Goal: Navigation & Orientation: Find specific page/section

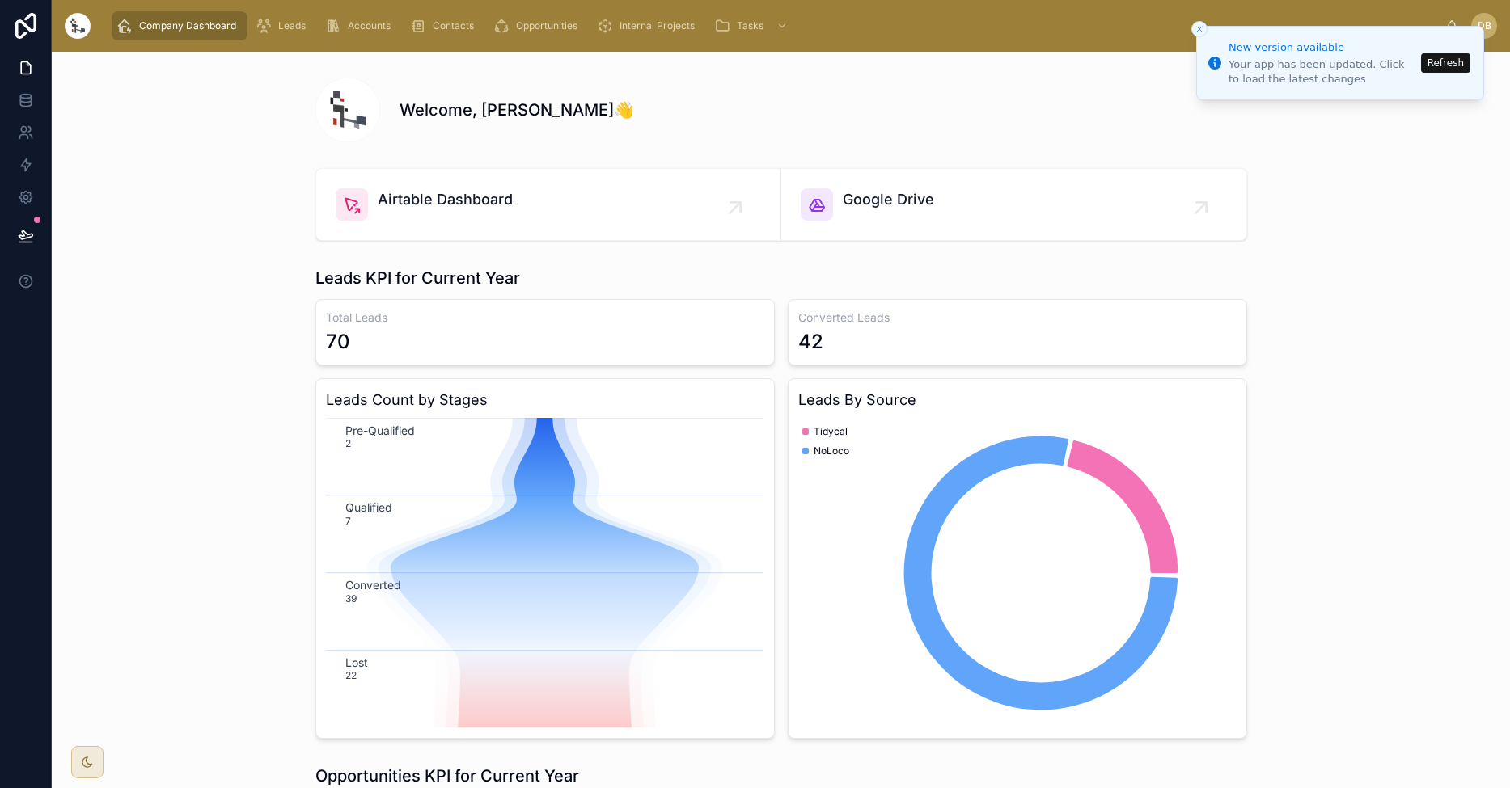
click at [1384, 184] on div "Airtable Dashboard Google Drive" at bounding box center [781, 205] width 1432 height 86
click at [1194, 27] on icon "Close toast" at bounding box center [1199, 29] width 10 height 10
click at [1196, 30] on icon "Close toast" at bounding box center [1199, 29] width 10 height 10
click at [1443, 61] on button "Refresh" at bounding box center [1445, 62] width 49 height 19
click at [1205, 27] on button "Close toast" at bounding box center [1199, 29] width 16 height 16
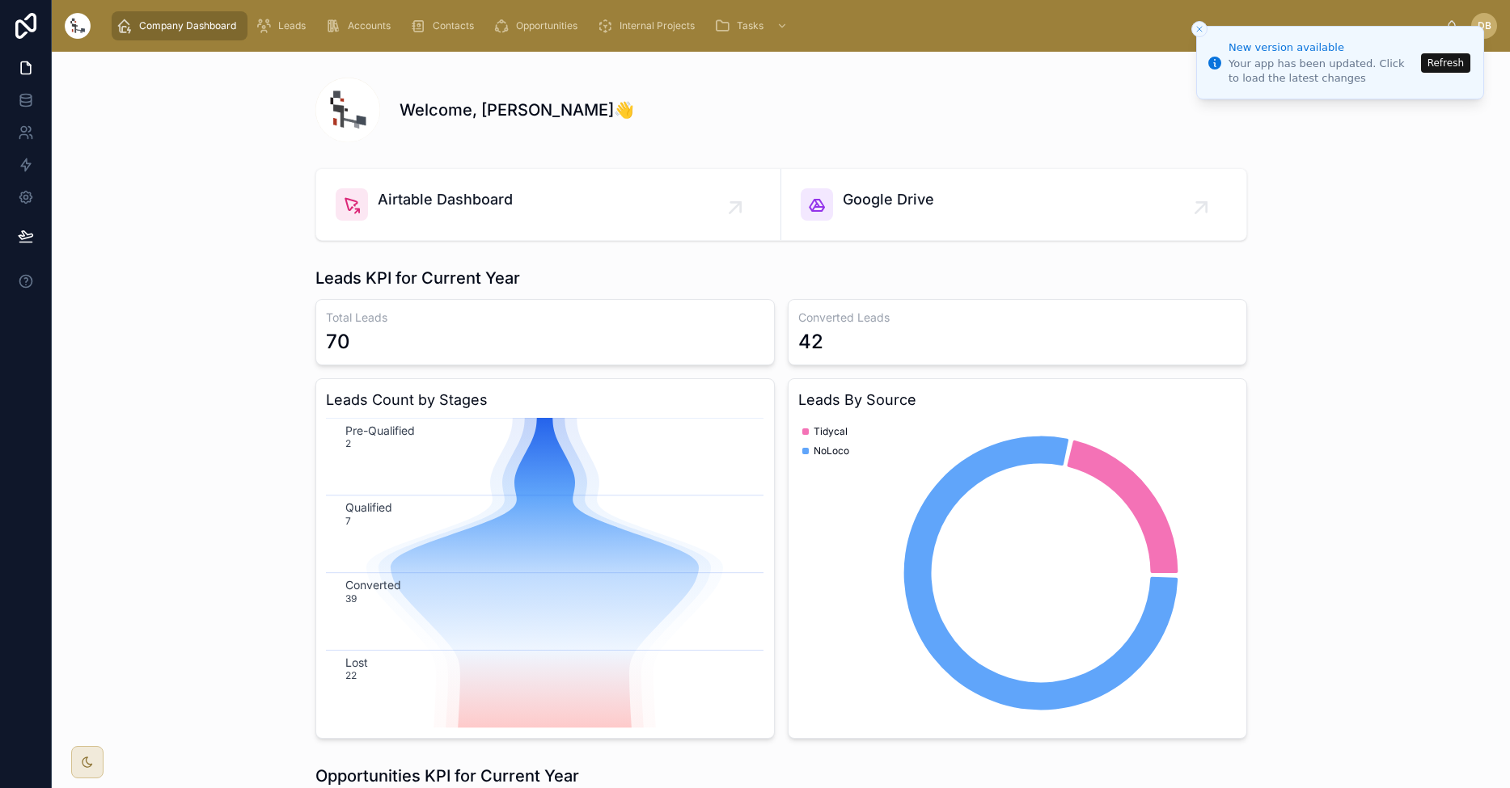
click at [1200, 30] on line "Close toast" at bounding box center [1199, 29] width 5 height 5
click at [1202, 30] on icon "Close toast" at bounding box center [1199, 29] width 10 height 10
click at [1203, 30] on icon "Close toast" at bounding box center [1199, 29] width 10 height 10
click at [1208, 41] on li "New version available Your app has been updated. Click to load the latest chang…" at bounding box center [1340, 63] width 288 height 74
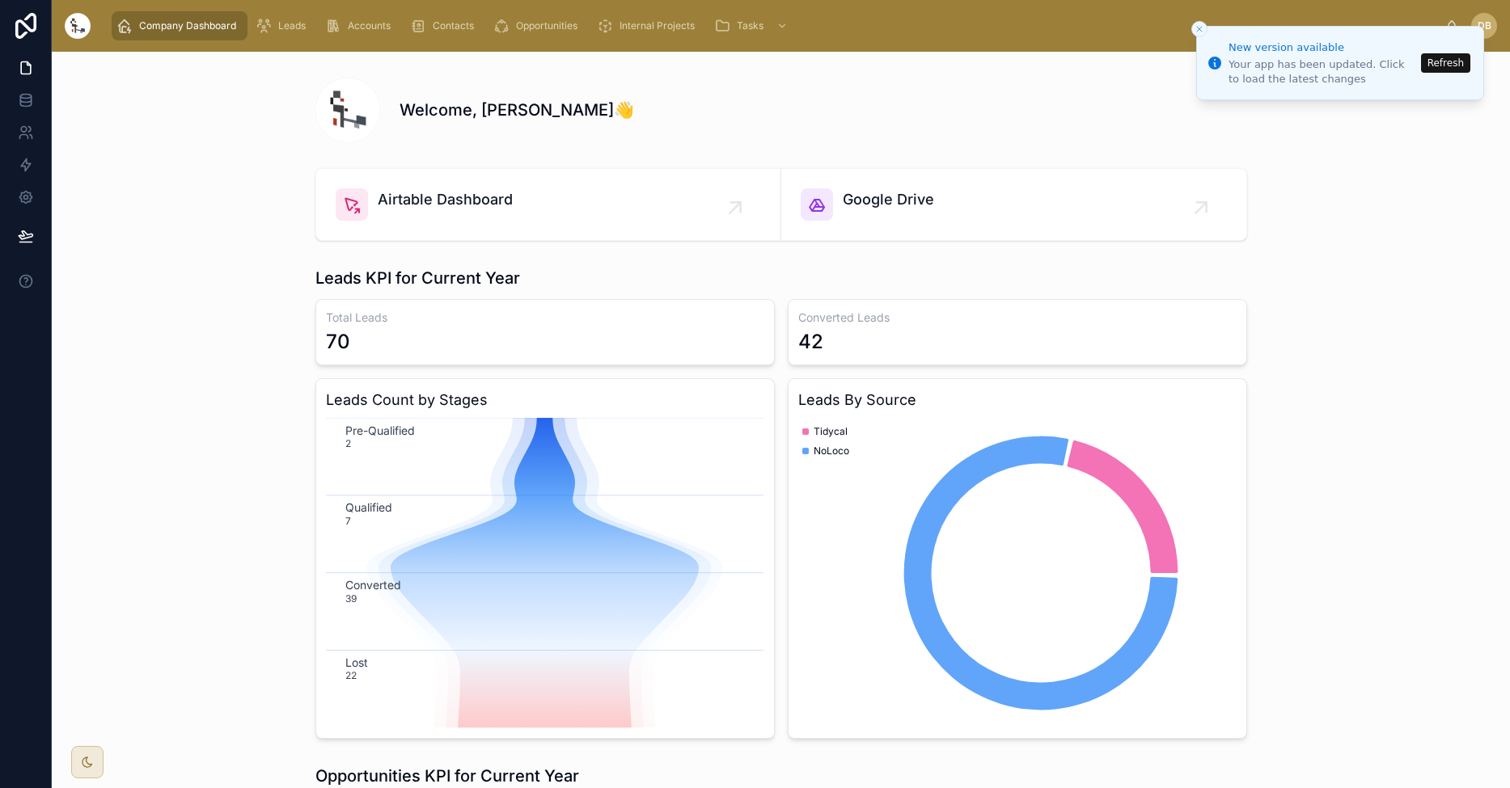
click at [1195, 61] on div "Welcome, Dani Bulloch👋 Airtable Dashboard Google Drive Leads KPI for Current Ye…" at bounding box center [781, 699] width 1458 height 1295
click at [1107, 123] on div "Welcome, [PERSON_NAME]👋" at bounding box center [781, 110] width 932 height 65
click at [1201, 31] on line "Close toast" at bounding box center [1199, 29] width 5 height 5
click at [469, 24] on span "Contacts" at bounding box center [453, 25] width 41 height 13
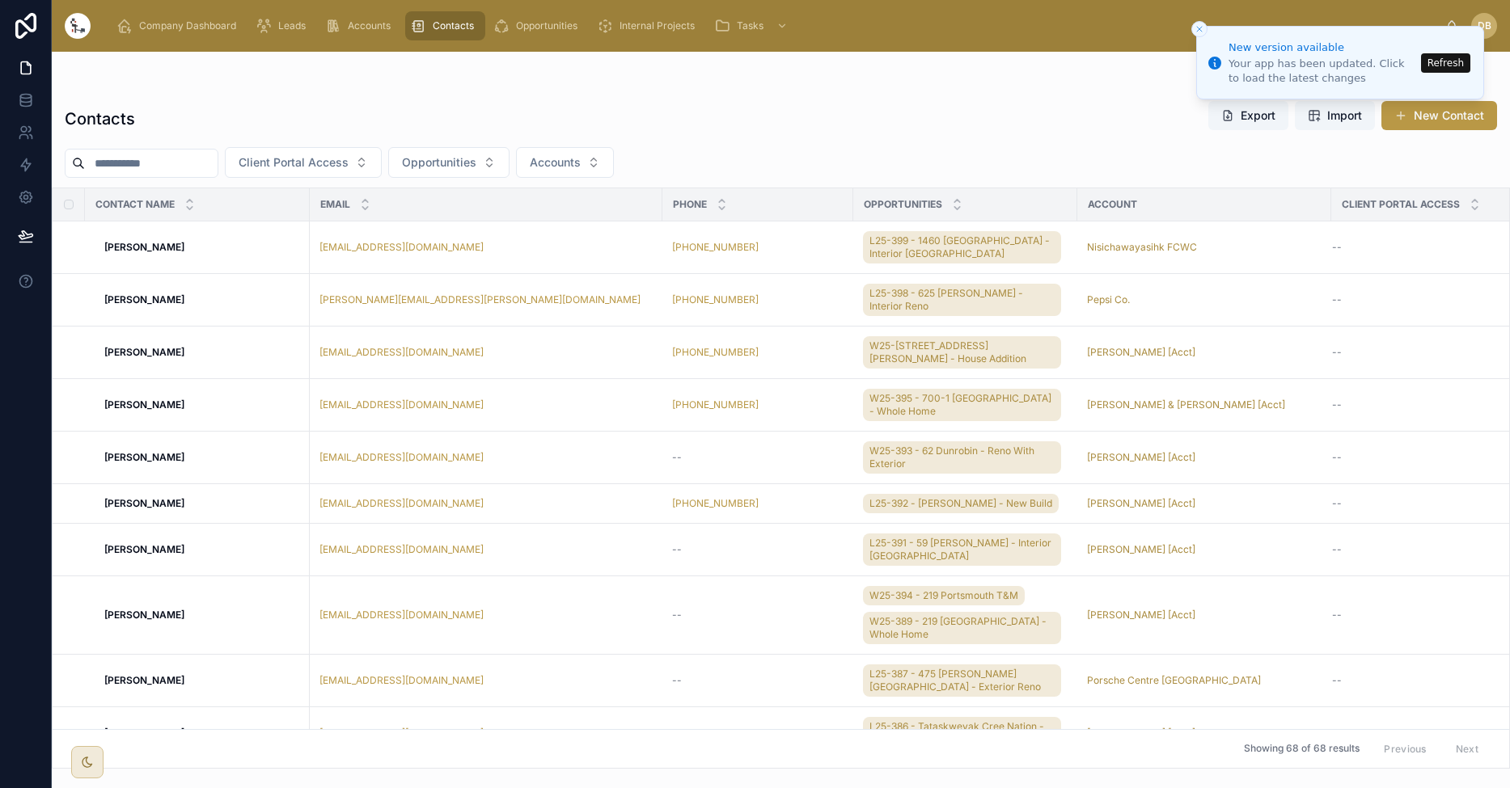
click at [1199, 32] on icon "Close toast" at bounding box center [1199, 29] width 10 height 10
click at [1206, 32] on button "Close toast" at bounding box center [1199, 29] width 16 height 16
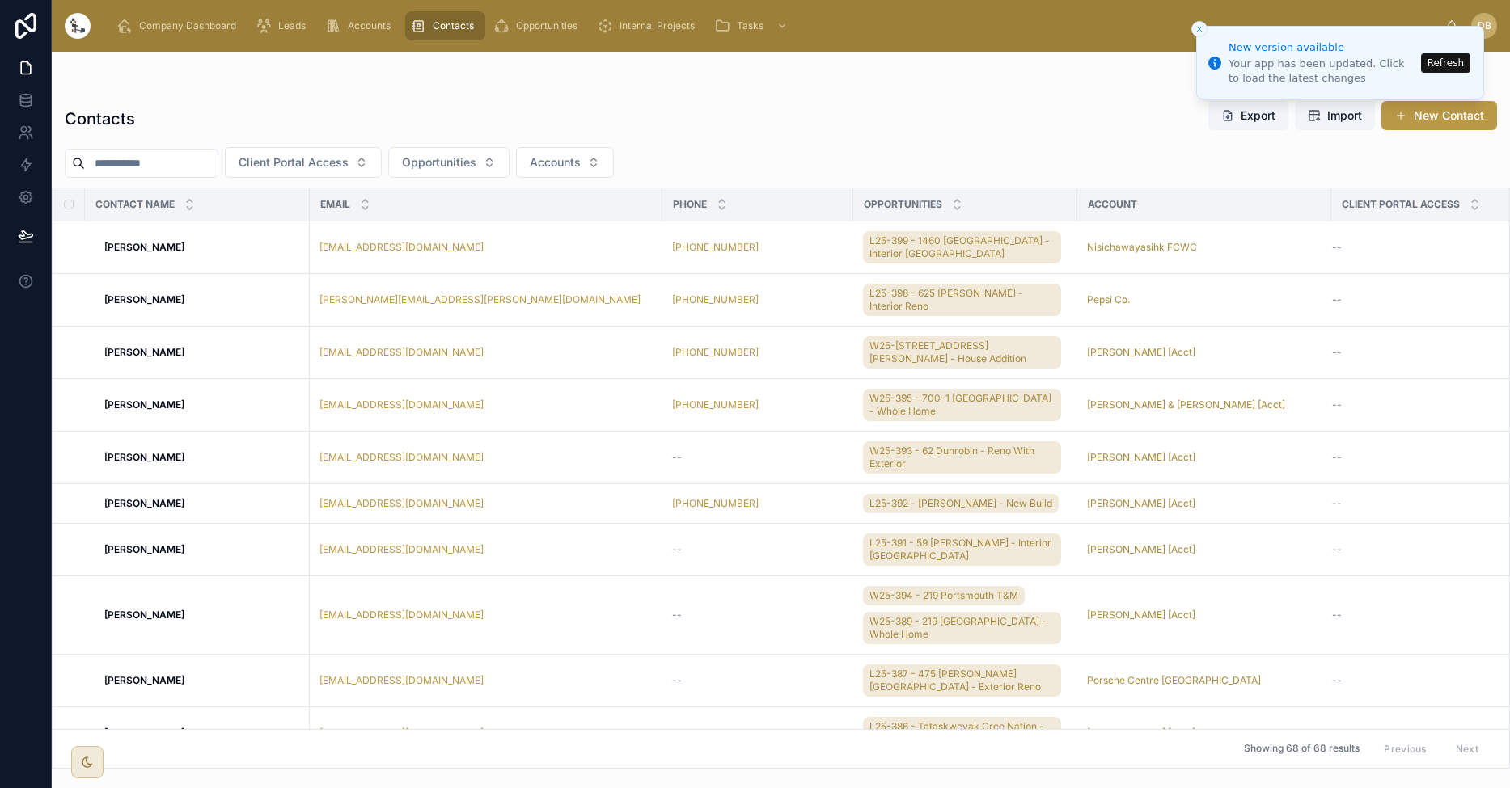
click at [1205, 31] on button "Close toast" at bounding box center [1199, 29] width 16 height 16
click at [1202, 24] on icon "Close toast" at bounding box center [1199, 29] width 10 height 10
click at [1201, 31] on line "Close toast" at bounding box center [1199, 29] width 5 height 5
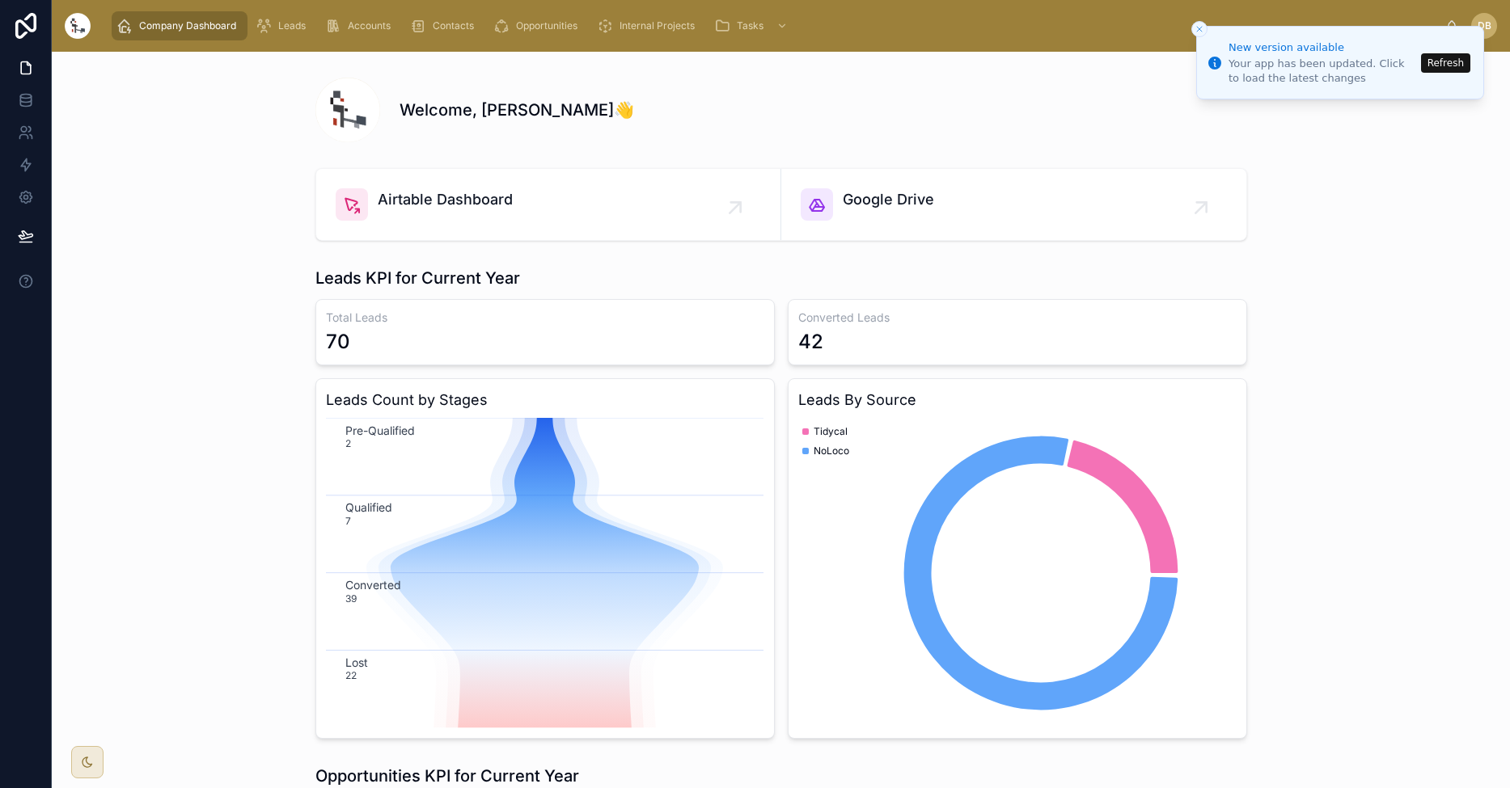
click at [1201, 32] on icon "Close toast" at bounding box center [1199, 29] width 10 height 10
click at [915, 100] on div "Welcome, [PERSON_NAME]👋" at bounding box center [822, 110] width 847 height 23
click at [1200, 31] on icon "Close toast" at bounding box center [1199, 29] width 10 height 10
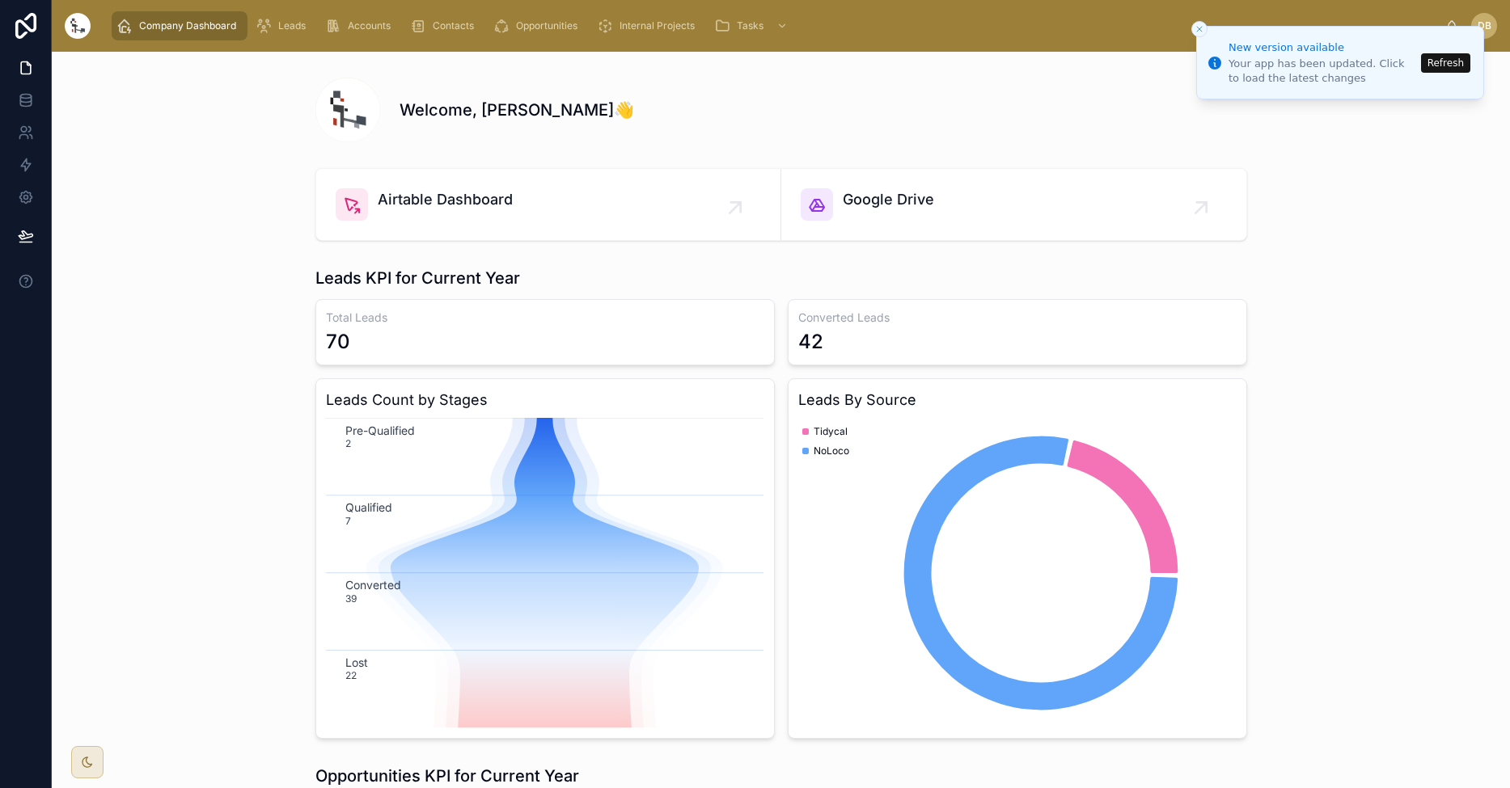
click at [1200, 31] on icon "Close toast" at bounding box center [1199, 29] width 10 height 10
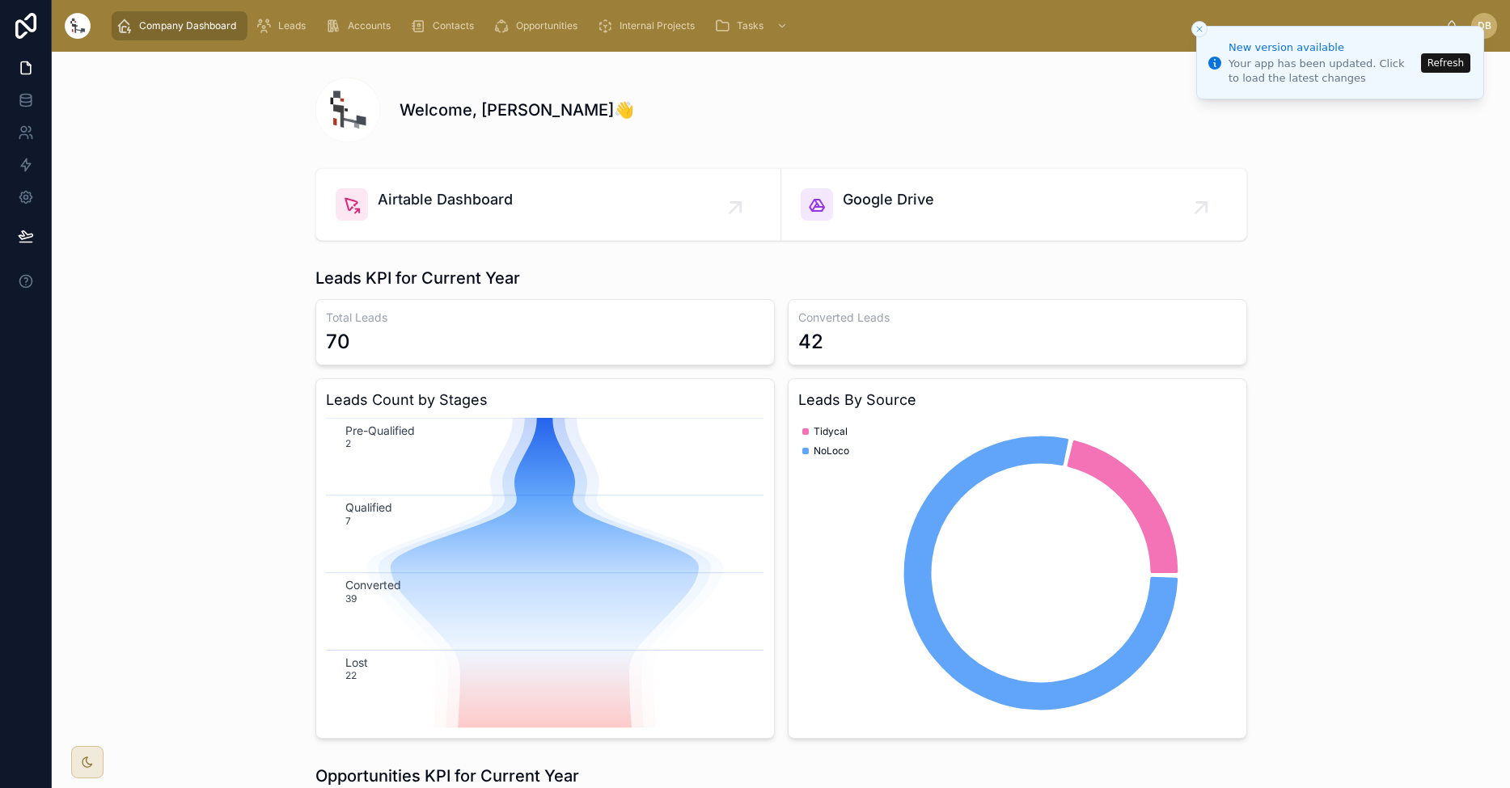
click at [1200, 31] on icon "Close toast" at bounding box center [1199, 29] width 10 height 10
click at [32, 197] on icon at bounding box center [25, 198] width 12 height 12
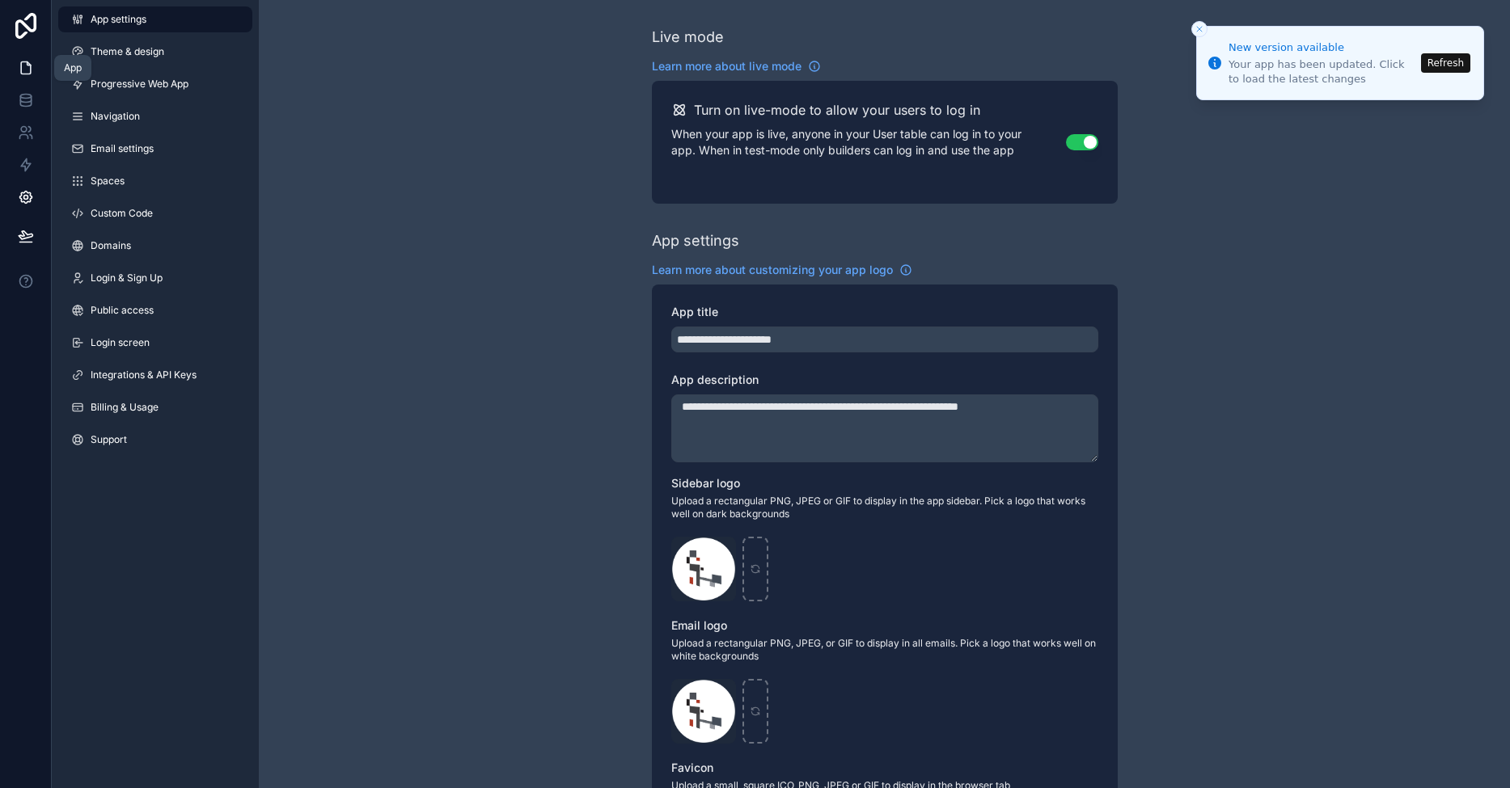
click at [31, 78] on link at bounding box center [25, 68] width 51 height 32
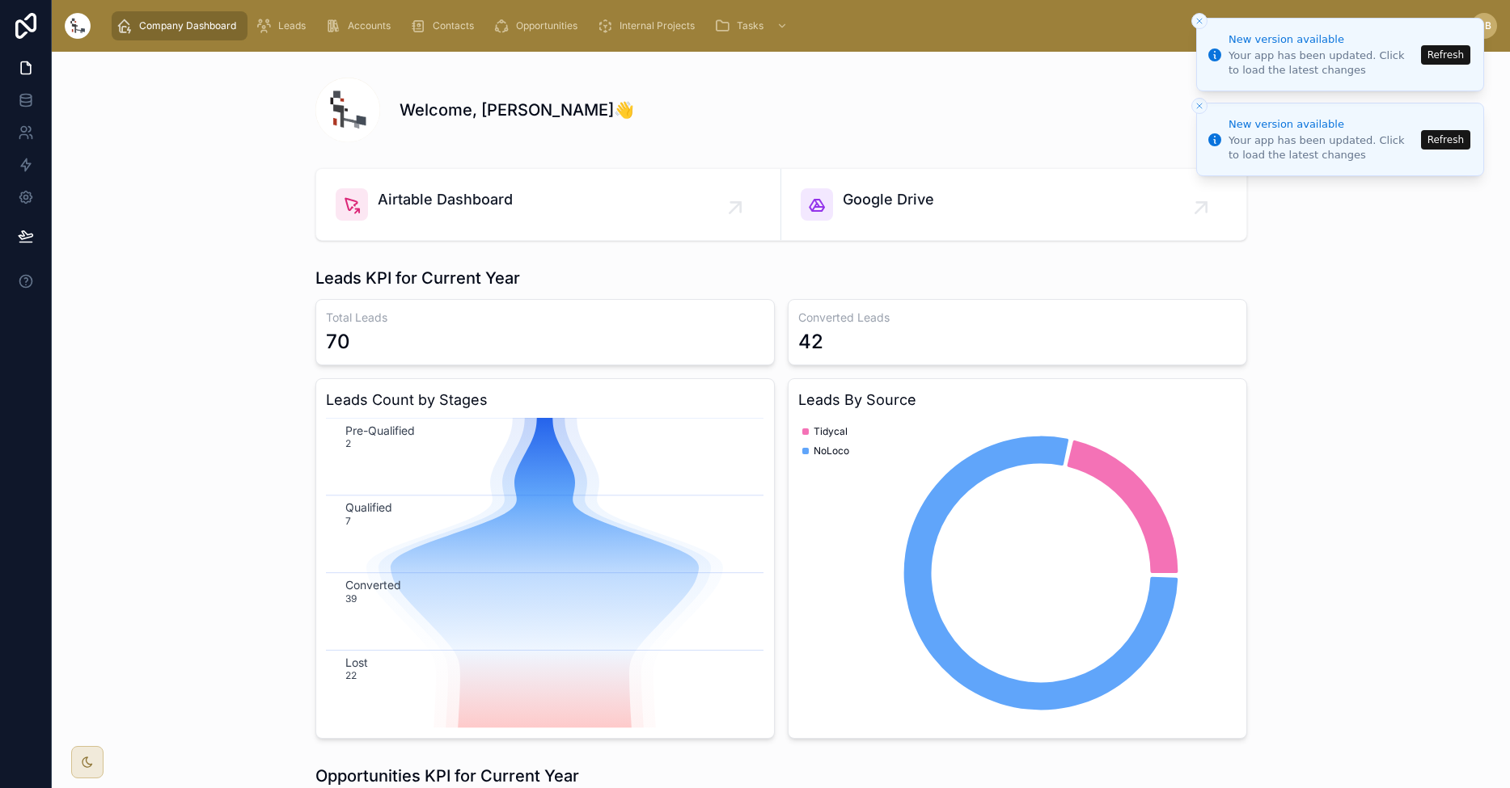
click at [1440, 58] on button "Refresh" at bounding box center [1445, 54] width 49 height 19
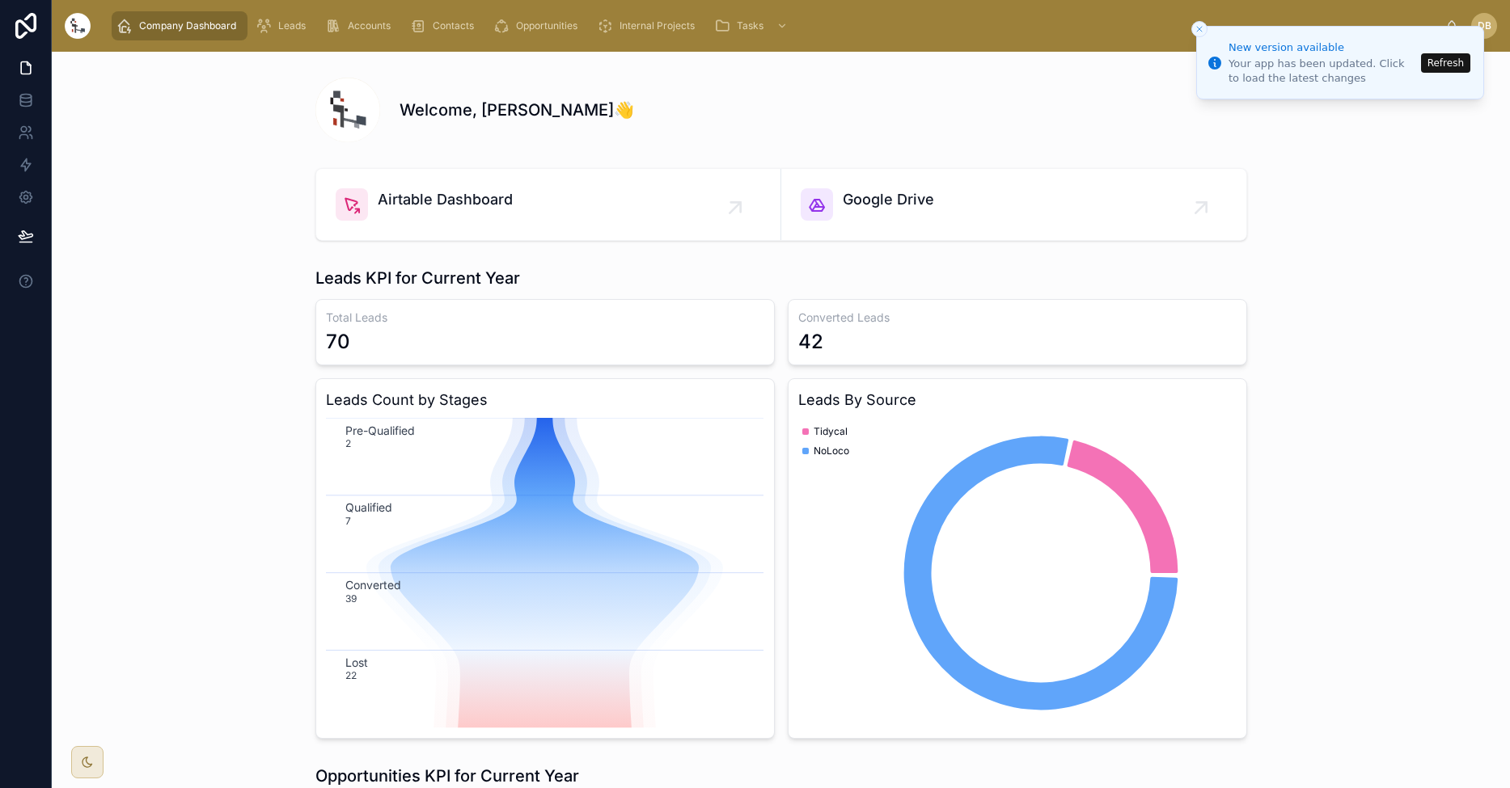
click at [1445, 67] on button "Refresh" at bounding box center [1445, 62] width 49 height 19
click at [27, 22] on icon at bounding box center [26, 26] width 32 height 26
click at [24, 199] on icon at bounding box center [25, 198] width 4 height 4
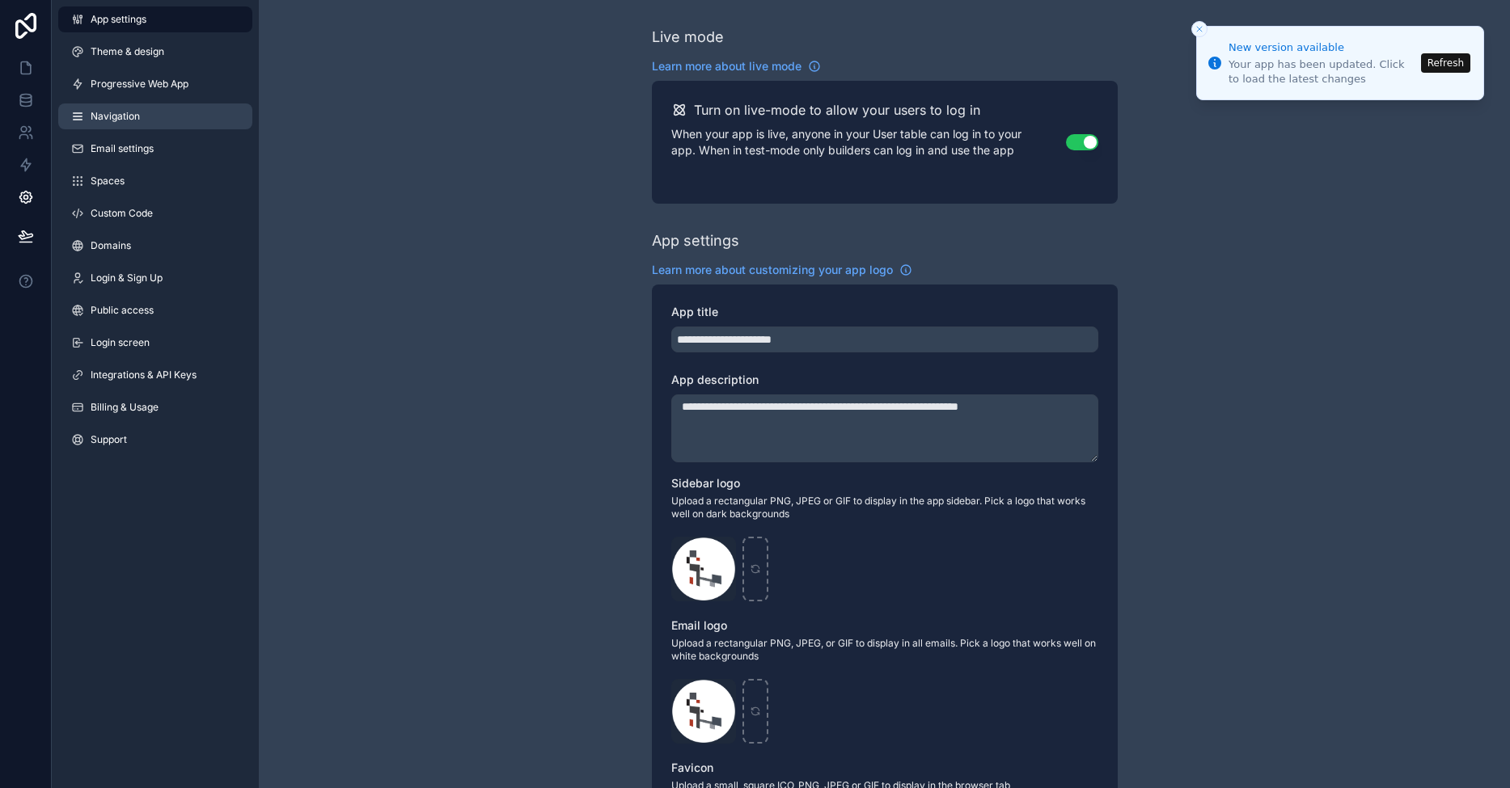
click at [137, 109] on link "Navigation" at bounding box center [155, 117] width 194 height 26
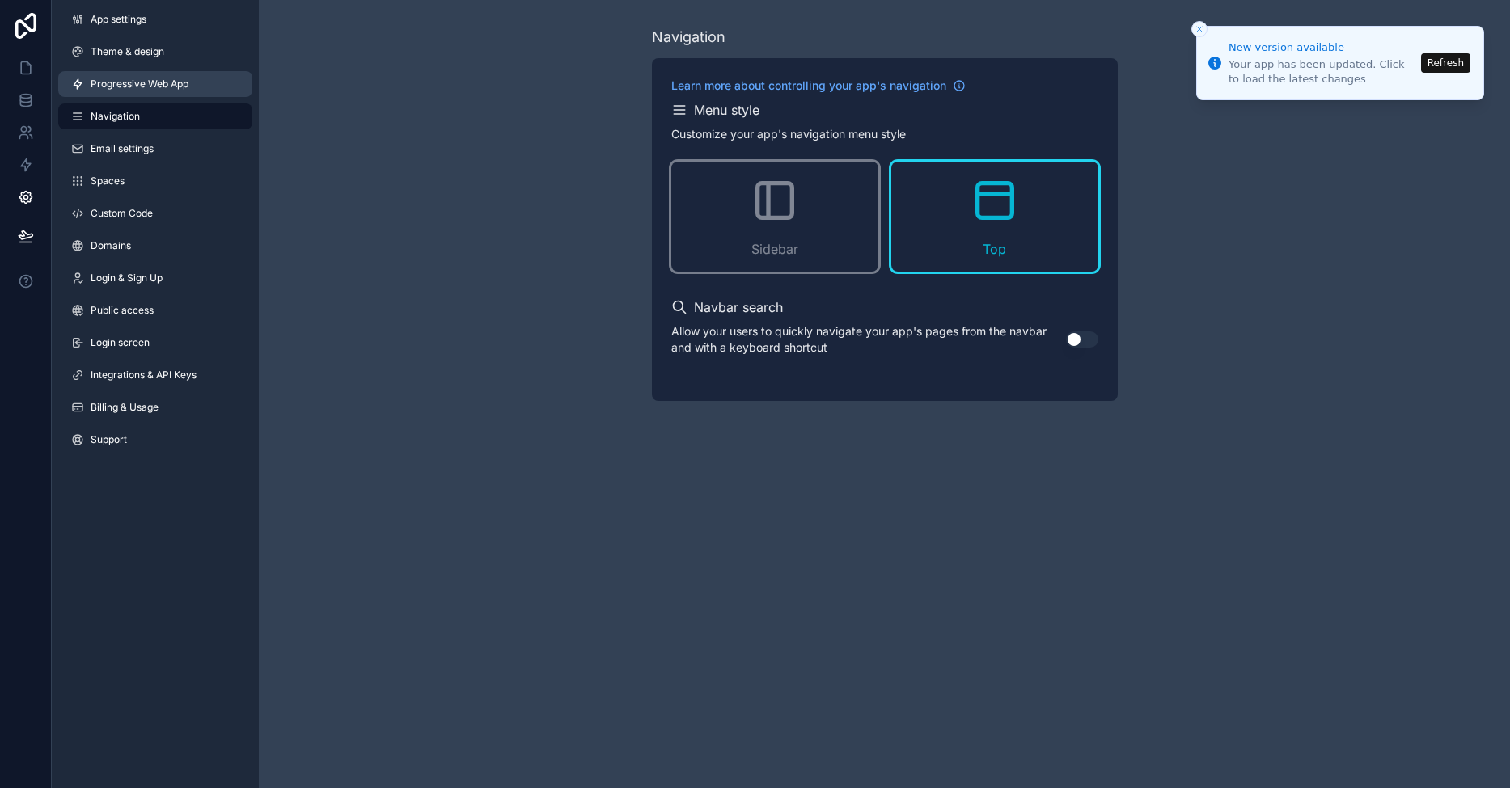
click at [122, 89] on span "Progressive Web App" at bounding box center [140, 84] width 98 height 13
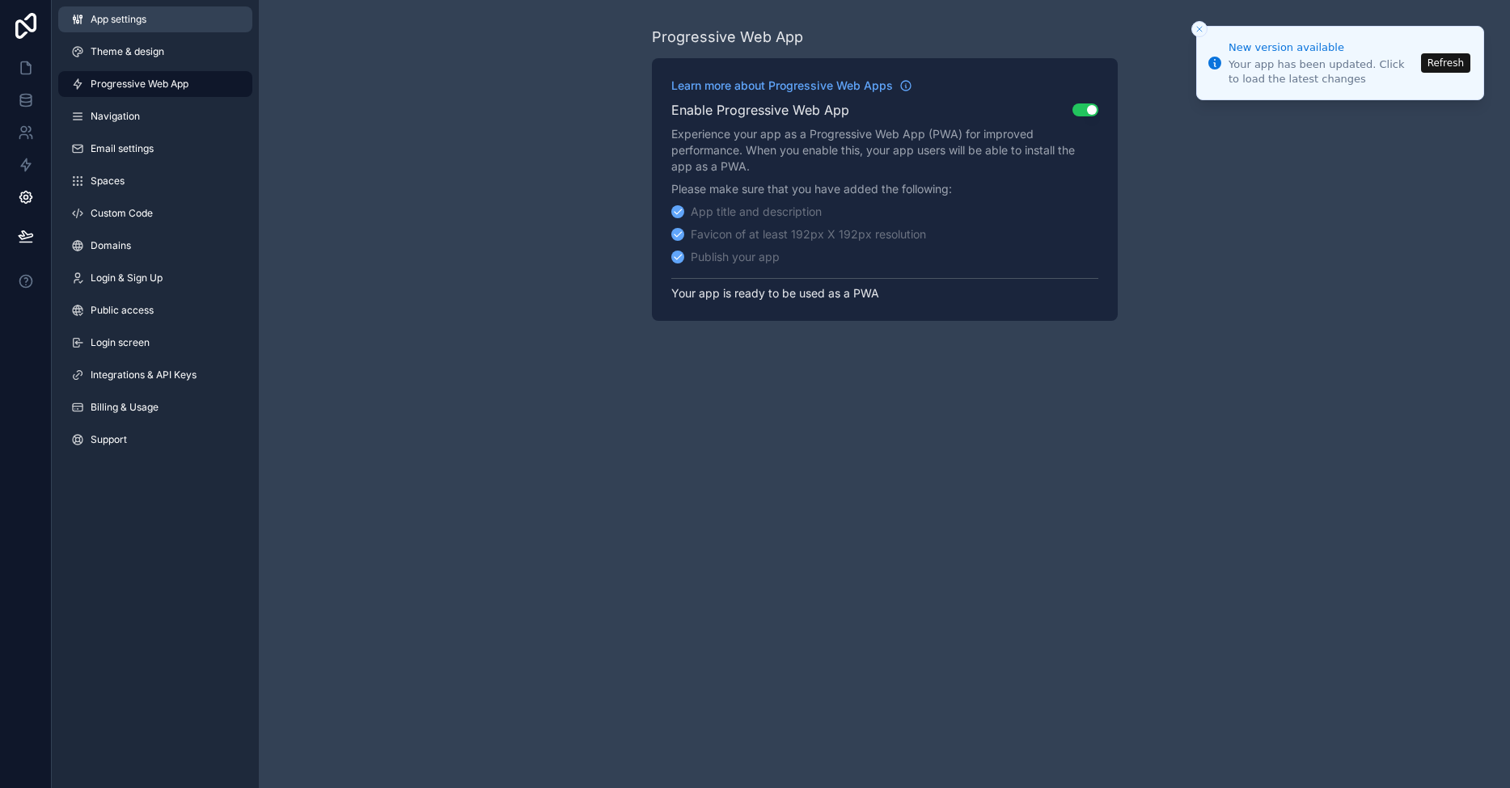
click at [133, 23] on span "App settings" at bounding box center [119, 19] width 56 height 13
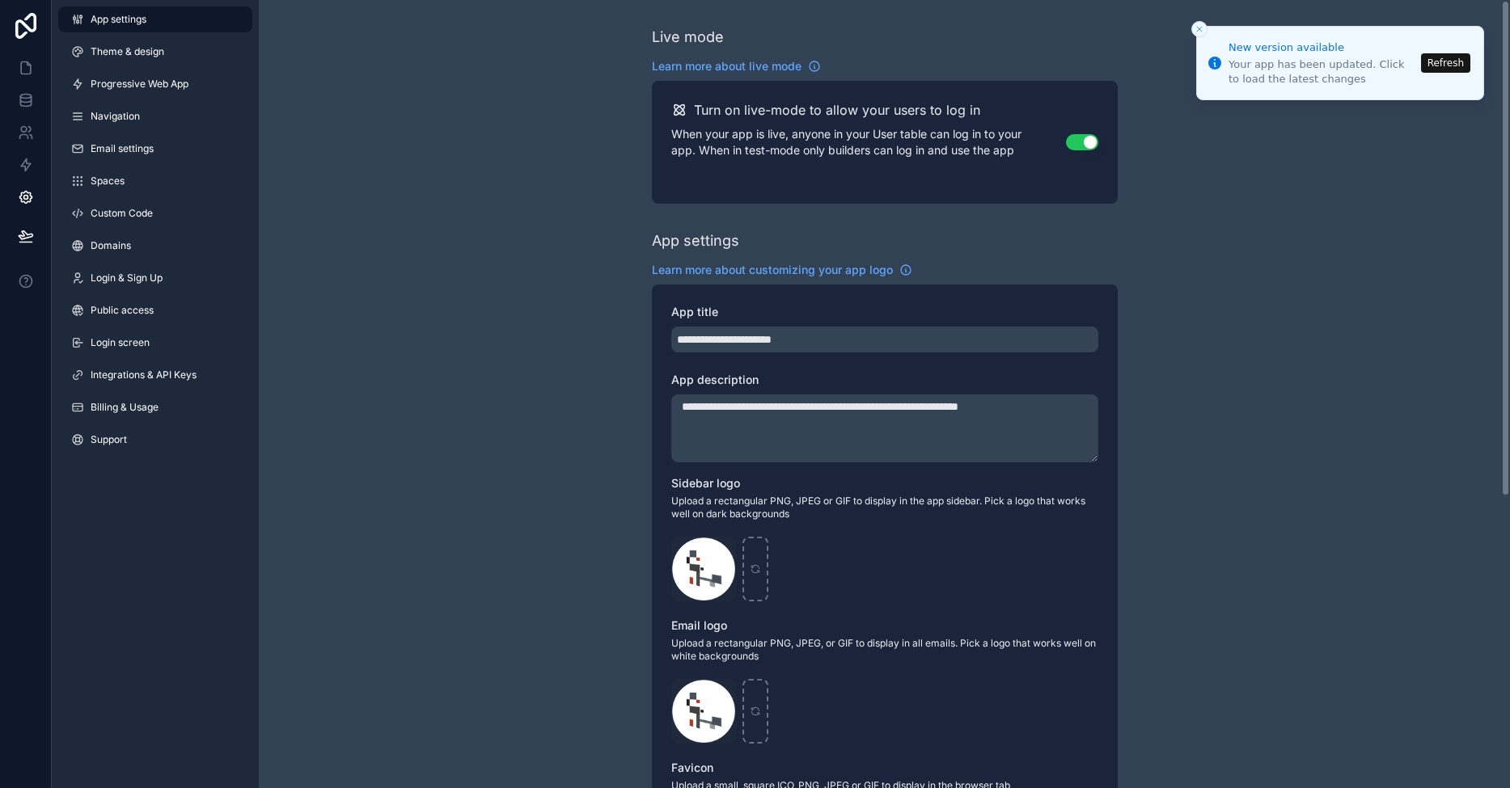
click at [373, 200] on div "**********" at bounding box center [884, 626] width 1251 height 1252
click at [23, 206] on link at bounding box center [25, 197] width 51 height 32
click at [1198, 27] on icon "Close toast" at bounding box center [1199, 29] width 10 height 10
click at [1278, 158] on div "**********" at bounding box center [884, 626] width 1251 height 1252
click at [24, 102] on icon at bounding box center [25, 99] width 11 height 6
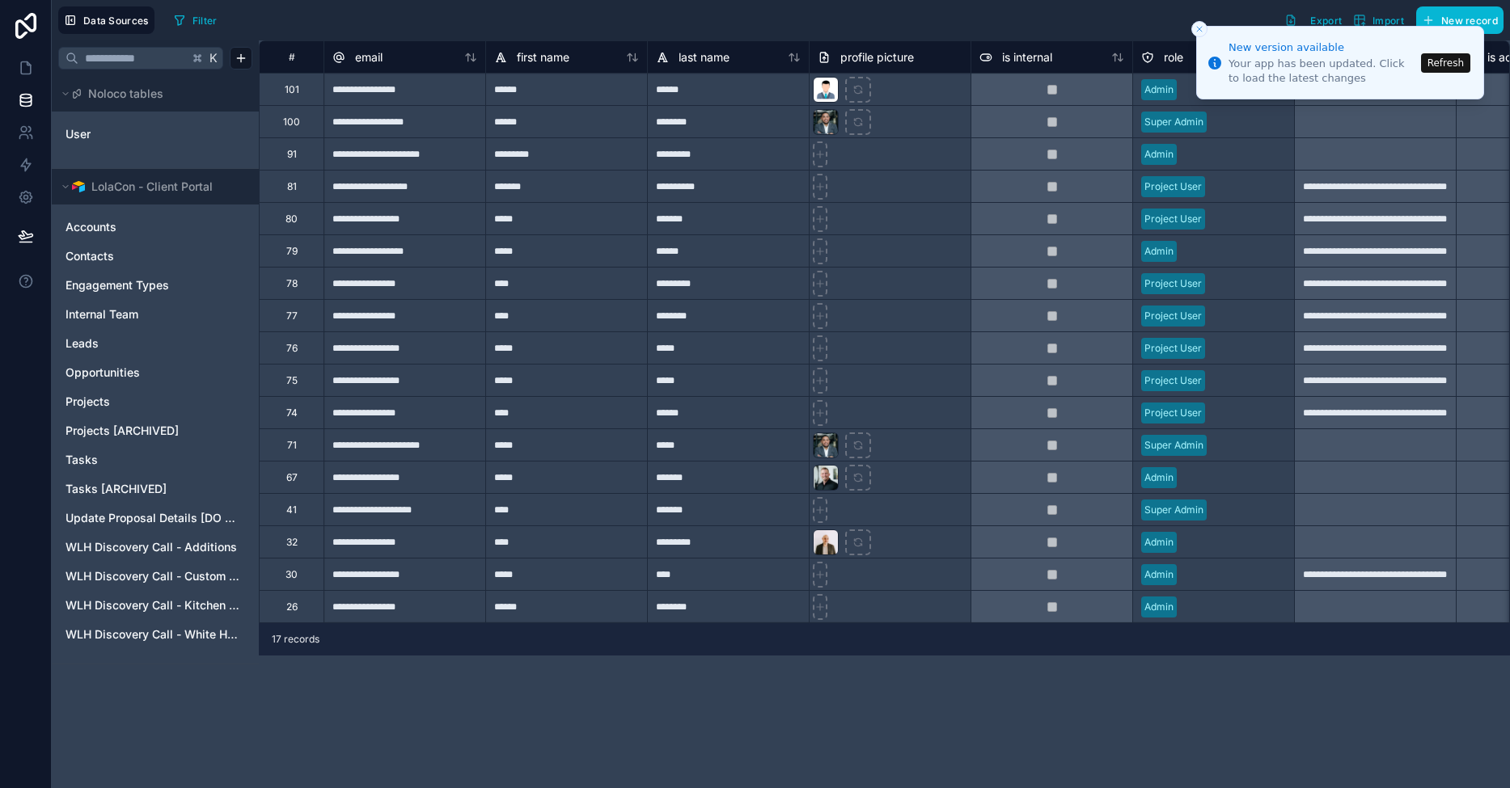
click at [1198, 32] on icon "Close toast" at bounding box center [1199, 29] width 10 height 10
click at [18, 65] on icon at bounding box center [26, 68] width 16 height 16
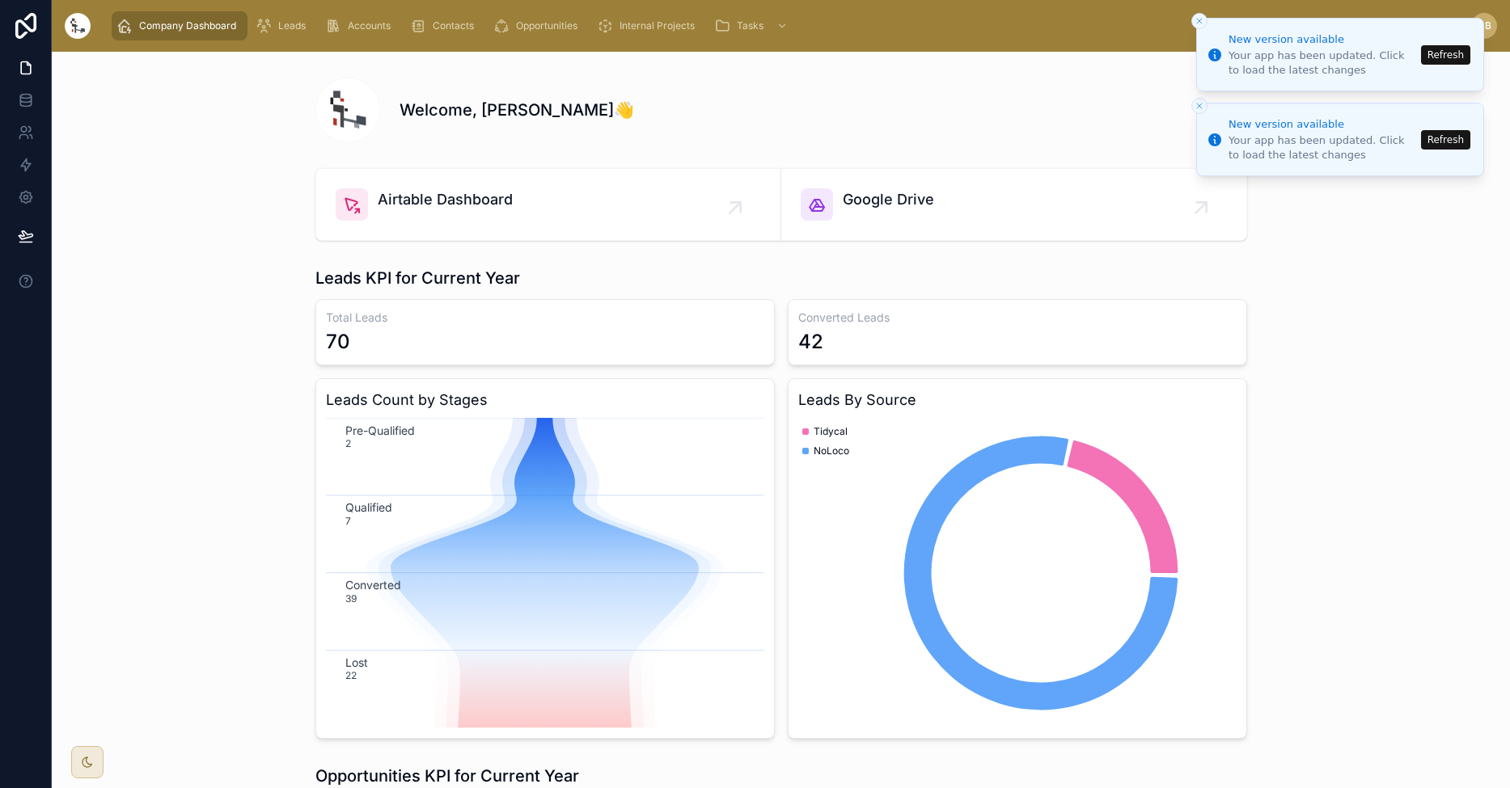
click at [1446, 61] on button "Refresh" at bounding box center [1445, 54] width 49 height 19
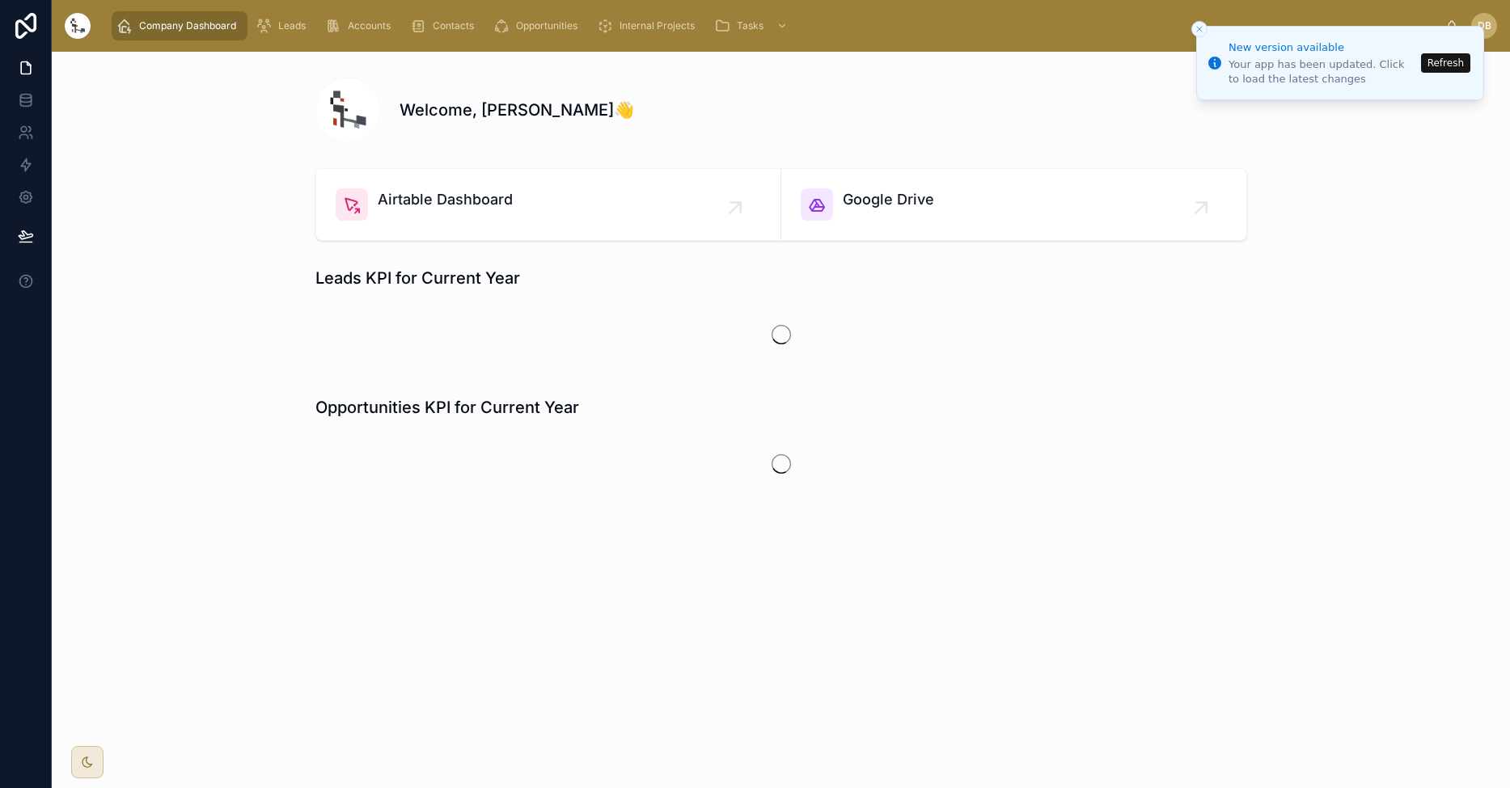
click at [1446, 61] on button "Refresh" at bounding box center [1445, 62] width 49 height 19
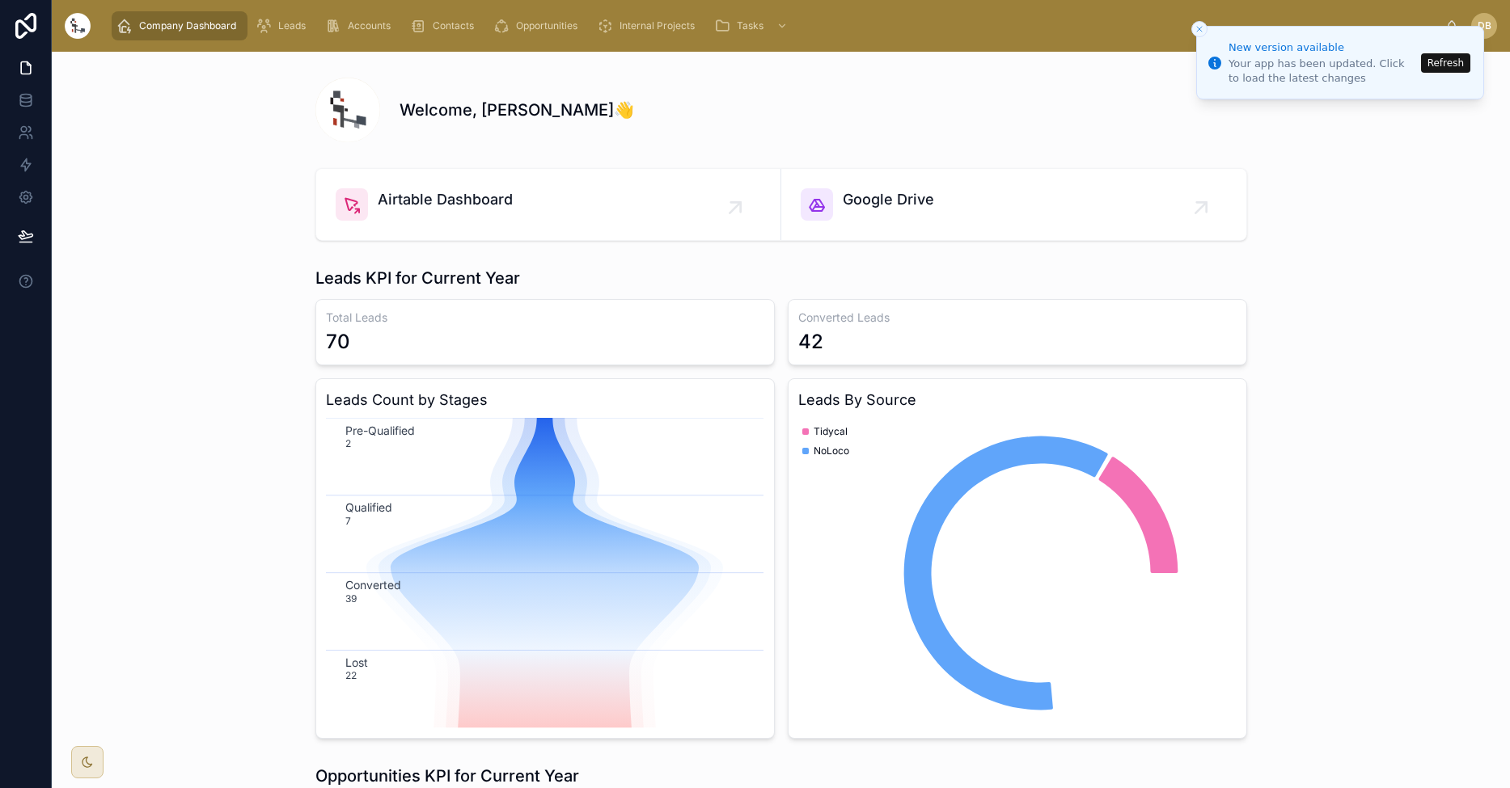
scroll to position [0, 1]
click at [1452, 26] on li "New version available Your app has been updated. Click to load the latest chang…" at bounding box center [1340, 63] width 288 height 74
click at [666, 36] on div "Internal Projects" at bounding box center [649, 26] width 104 height 26
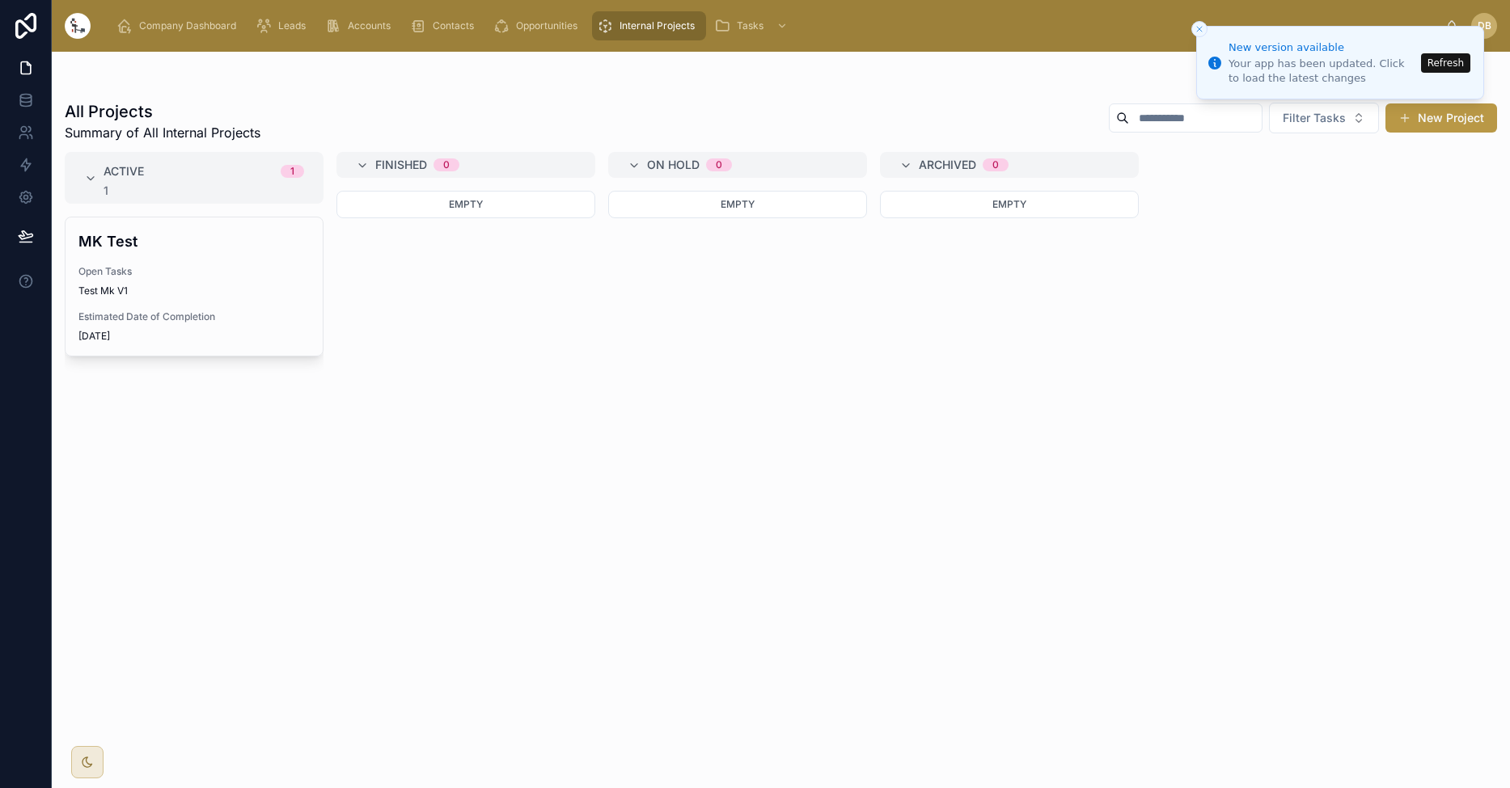
click at [1205, 33] on button "Close toast" at bounding box center [1199, 29] width 16 height 16
click at [1203, 30] on icon "Close toast" at bounding box center [1199, 29] width 10 height 10
